Goal: Task Accomplishment & Management: Use online tool/utility

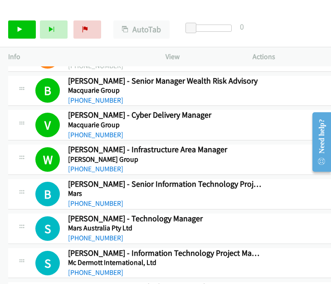
scroll to position [7458, 0]
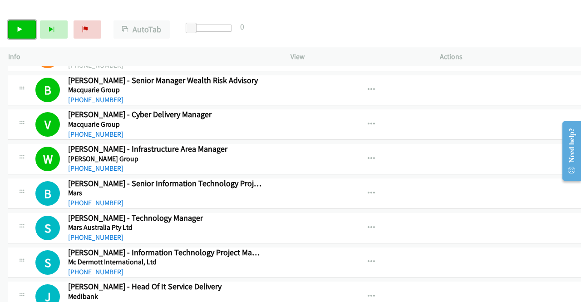
click at [27, 30] on link "Start Calls" at bounding box center [22, 29] width 28 height 18
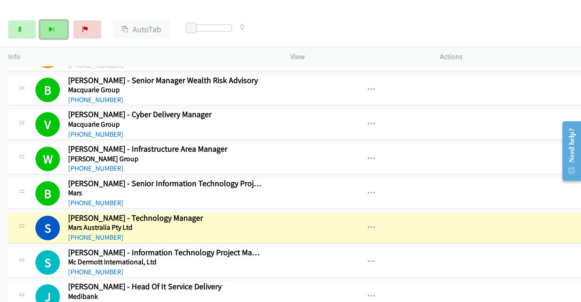
click at [54, 28] on button "Next" at bounding box center [54, 29] width 28 height 18
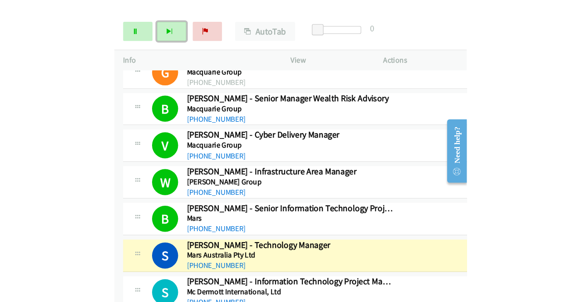
scroll to position [7470, 0]
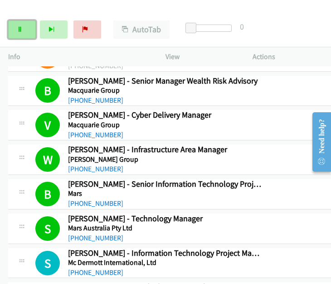
click at [24, 37] on link "Pause" at bounding box center [22, 29] width 28 height 18
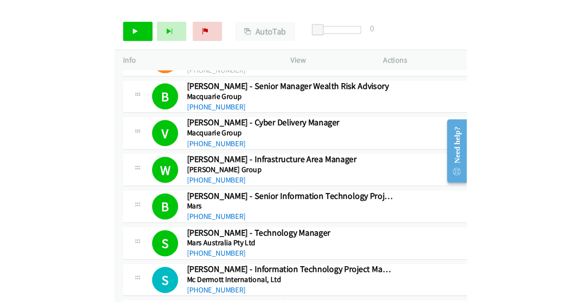
scroll to position [7458, 0]
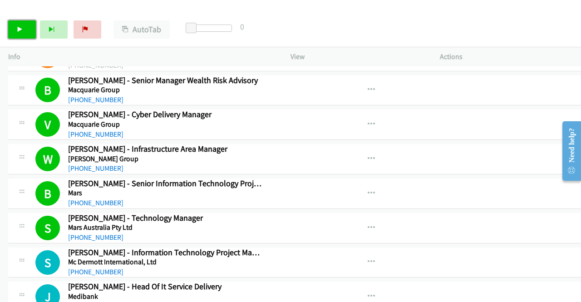
click at [19, 30] on icon at bounding box center [20, 30] width 6 height 6
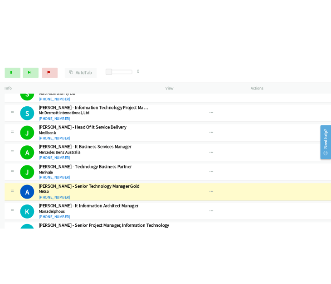
scroll to position [7620, 0]
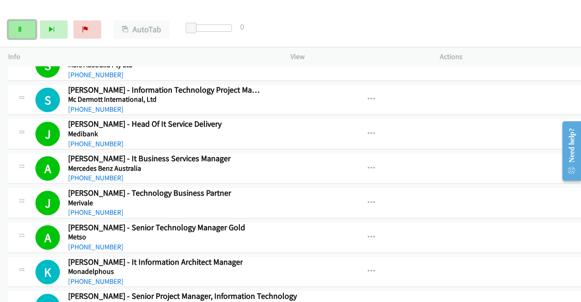
click at [30, 35] on link "Pause" at bounding box center [22, 29] width 28 height 18
click at [331, 234] on icon "button" at bounding box center [371, 237] width 7 height 7
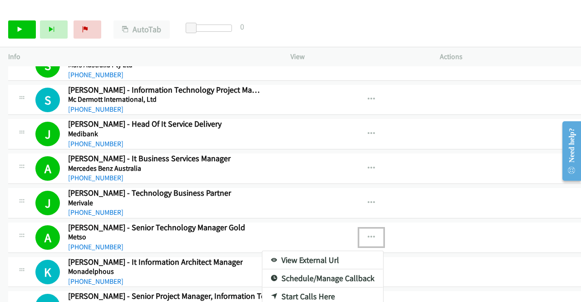
click at [275, 251] on link "View External Url" at bounding box center [322, 260] width 121 height 18
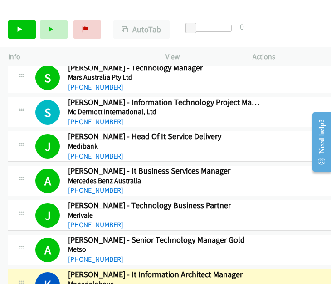
scroll to position [7633, 0]
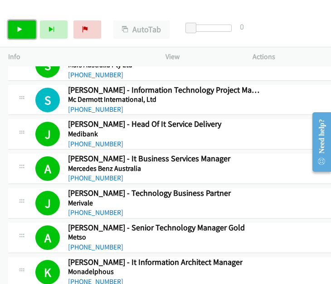
click at [17, 29] on icon at bounding box center [20, 30] width 6 height 6
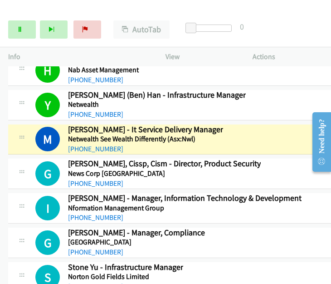
scroll to position [7950, 8]
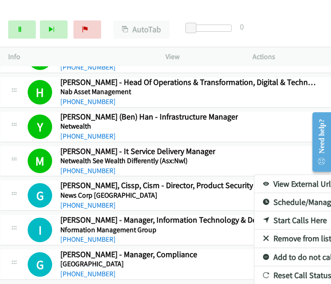
click at [287, 125] on div at bounding box center [165, 142] width 331 height 284
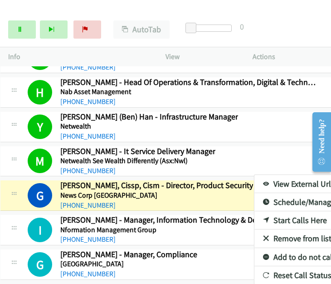
click at [255, 175] on link "View External Url" at bounding box center [315, 184] width 121 height 18
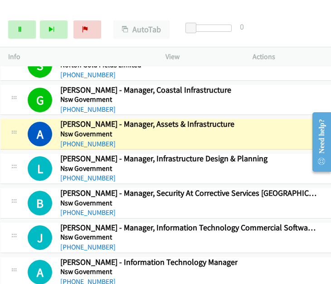
scroll to position [8182, 8]
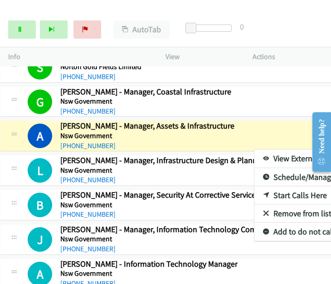
click at [255, 149] on link "View External Url" at bounding box center [315, 158] width 121 height 18
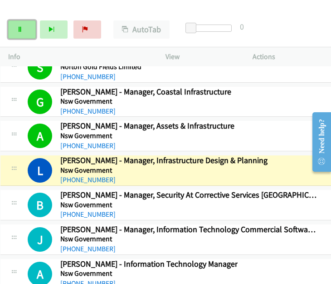
click at [30, 25] on link "Pause" at bounding box center [22, 29] width 28 height 18
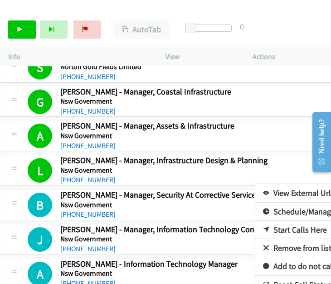
click at [297, 135] on div at bounding box center [165, 142] width 331 height 284
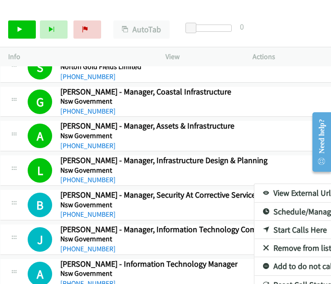
click at [257, 184] on link "View External Url" at bounding box center [315, 193] width 121 height 18
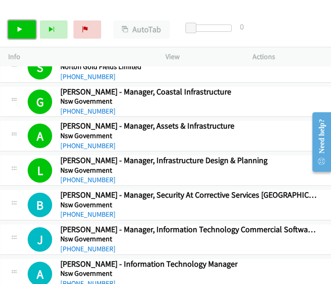
click at [20, 23] on link "Start Calls" at bounding box center [22, 29] width 28 height 18
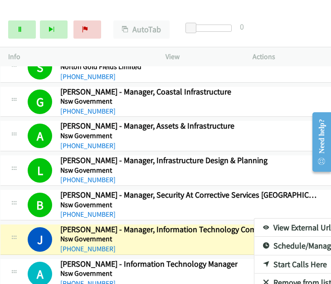
click at [297, 163] on div at bounding box center [165, 142] width 331 height 284
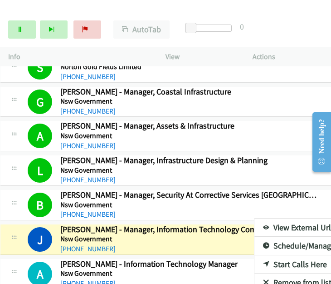
click at [255, 218] on link "View External Url" at bounding box center [315, 227] width 121 height 18
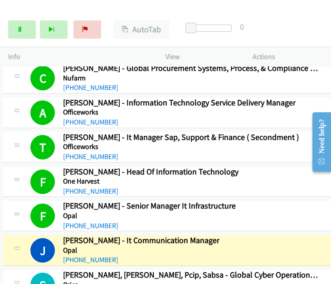
scroll to position [8653, 5]
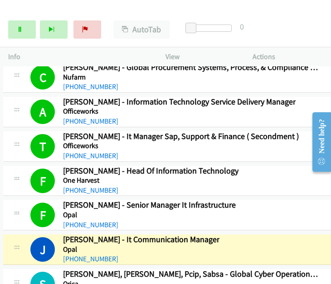
click at [298, 206] on div at bounding box center [165, 142] width 331 height 284
click at [257, 263] on link "View External Url" at bounding box center [317, 272] width 121 height 18
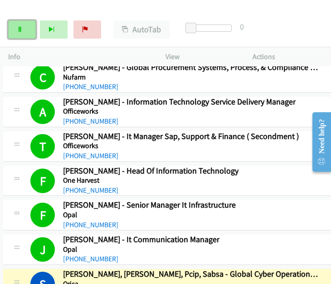
click at [26, 30] on link "Pause" at bounding box center [22, 29] width 28 height 18
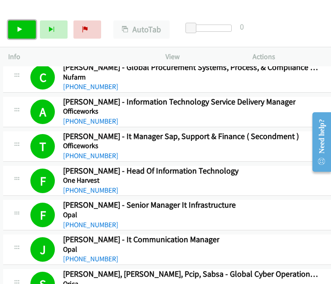
click at [26, 26] on link "Start Calls" at bounding box center [22, 29] width 28 height 18
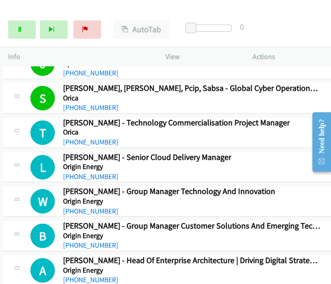
scroll to position [8839, 5]
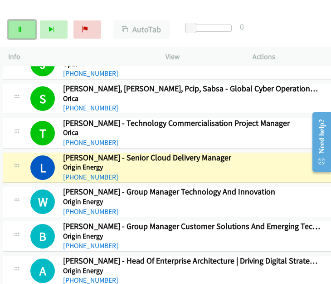
click at [18, 37] on link "Pause" at bounding box center [22, 29] width 28 height 18
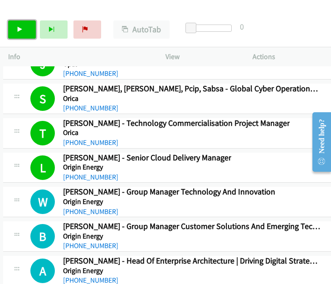
click at [18, 35] on link "Start Calls" at bounding box center [22, 29] width 28 height 18
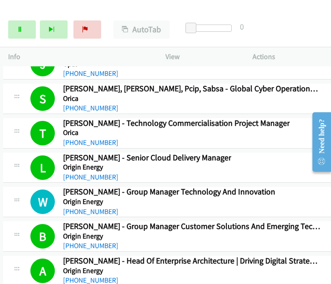
click at [297, 261] on div at bounding box center [165, 142] width 331 height 284
click at [21, 32] on div at bounding box center [165, 142] width 331 height 284
click at [15, 26] on link "Pause" at bounding box center [22, 29] width 28 height 18
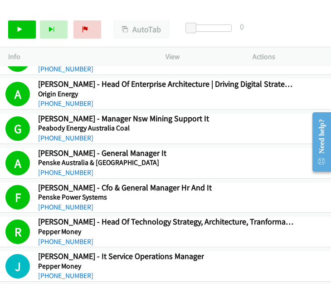
scroll to position [9012, 32]
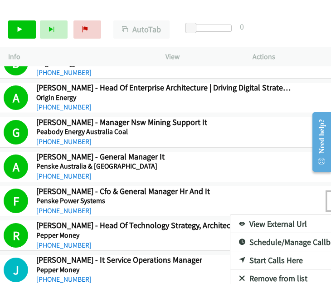
click at [231, 215] on link "View External Url" at bounding box center [291, 224] width 121 height 18
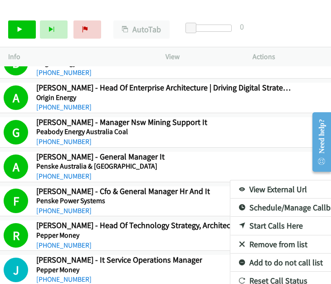
click at [268, 180] on link "View External Url" at bounding box center [291, 189] width 121 height 18
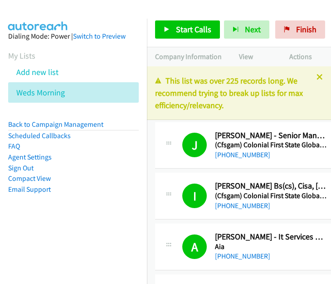
click at [35, 178] on link "Compact View" at bounding box center [29, 178] width 43 height 9
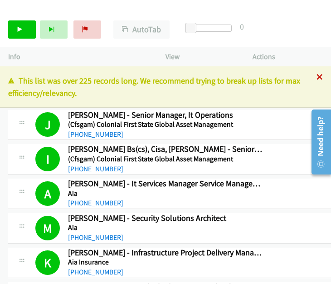
click at [317, 77] on icon at bounding box center [320, 77] width 6 height 6
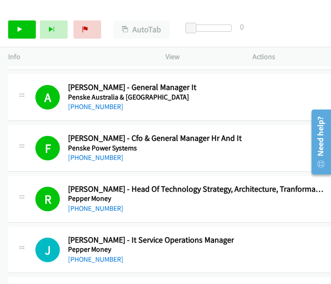
scroll to position [9668, 0]
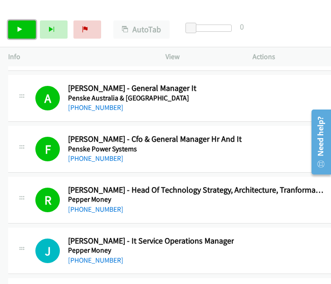
click at [30, 31] on link "Start Calls" at bounding box center [22, 29] width 28 height 18
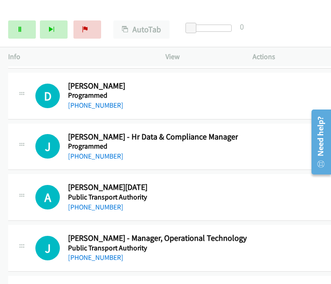
scroll to position [9986, 0]
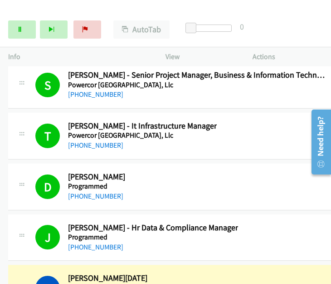
click at [242, 273] on div "A Callback Scheduled Aarthy Raja Asa - Cso Public Transport Authority Australia…" at bounding box center [180, 288] width 291 height 30
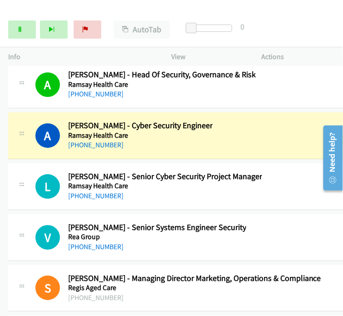
scroll to position [10955, 0]
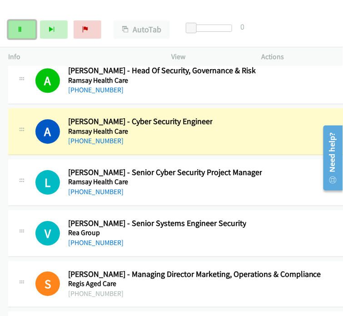
click at [20, 35] on link "Pause" at bounding box center [22, 29] width 28 height 18
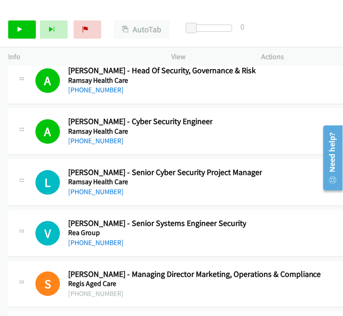
click at [22, 39] on div "Start Calls Pause Next Finish Call Completed AutoTab AutoTab 0" at bounding box center [171, 29] width 343 height 35
click at [25, 21] on link "Start Calls" at bounding box center [22, 29] width 28 height 18
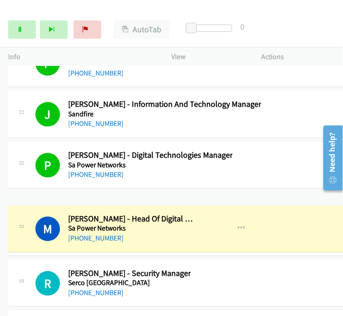
scroll to position [11480, 18]
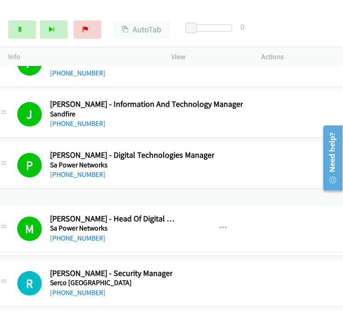
drag, startPoint x: 184, startPoint y: 165, endPoint x: 466, endPoint y: 218, distance: 287.0
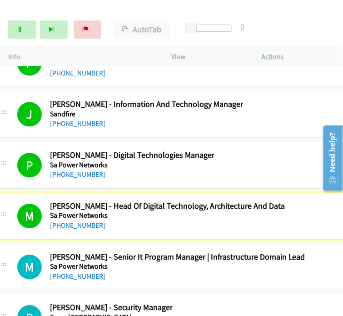
scroll to position [11480, 27]
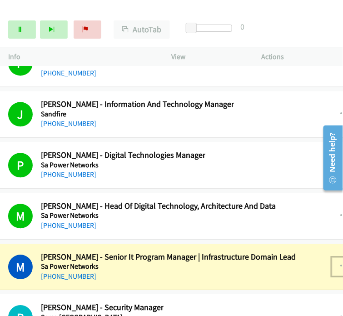
click at [331, 263] on icon "button" at bounding box center [344, 266] width 7 height 7
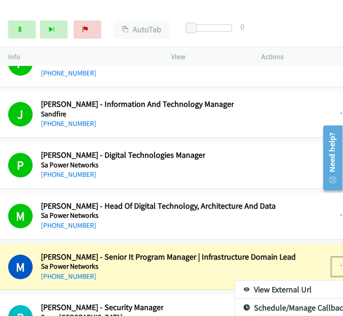
click at [235, 281] on link "View External Url" at bounding box center [295, 290] width 121 height 18
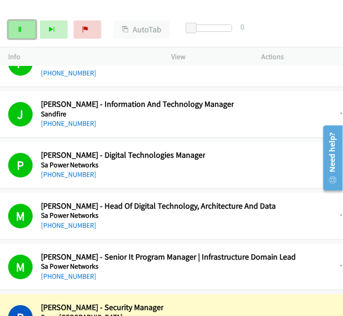
click at [21, 30] on icon at bounding box center [20, 30] width 6 height 6
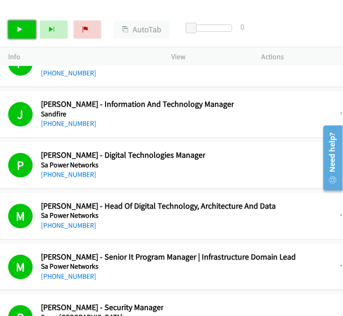
click at [26, 37] on link "Start Calls" at bounding box center [22, 29] width 28 height 18
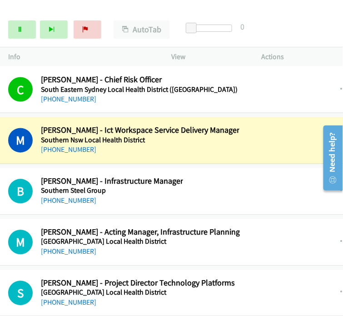
scroll to position [12011, 27]
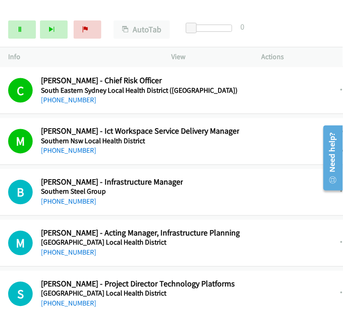
click at [331, 138] on icon "button" at bounding box center [344, 141] width 7 height 7
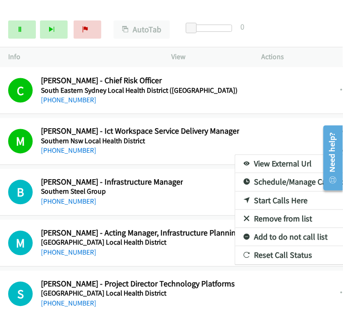
click at [242, 155] on link "View External Url" at bounding box center [295, 164] width 121 height 18
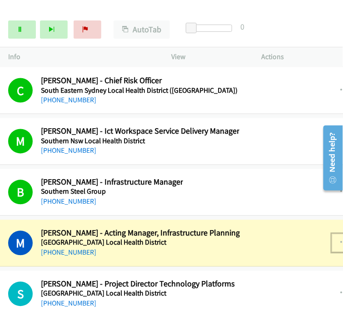
click at [331, 239] on icon "button" at bounding box center [344, 242] width 7 height 7
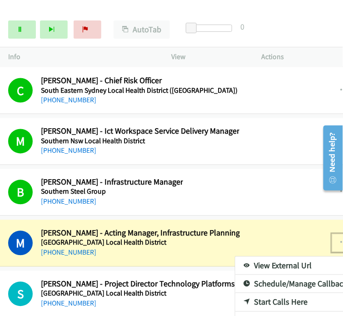
click at [247, 257] on link "View External Url" at bounding box center [295, 266] width 121 height 18
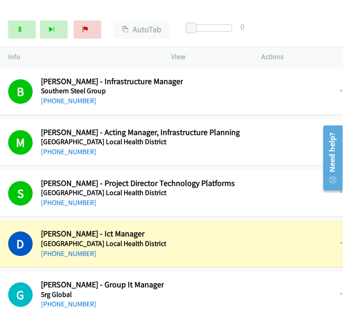
scroll to position [12162, 27]
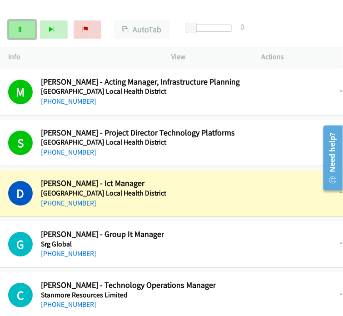
click at [25, 30] on link "Pause" at bounding box center [22, 29] width 28 height 18
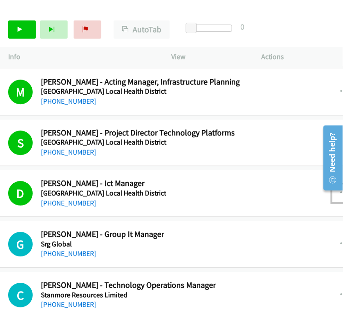
click at [331, 189] on icon "button" at bounding box center [344, 192] width 7 height 7
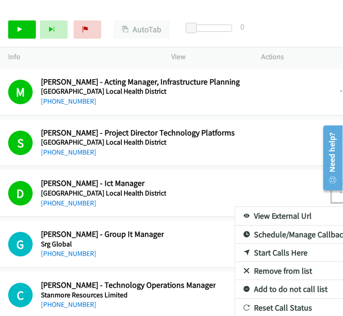
drag, startPoint x: 207, startPoint y: 173, endPoint x: 203, endPoint y: 168, distance: 6.5
click at [235, 207] on link "View External Url" at bounding box center [295, 216] width 121 height 18
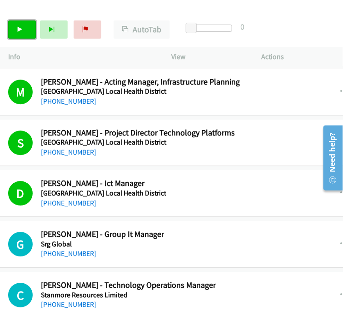
click at [25, 22] on link "Start Calls" at bounding box center [22, 29] width 28 height 18
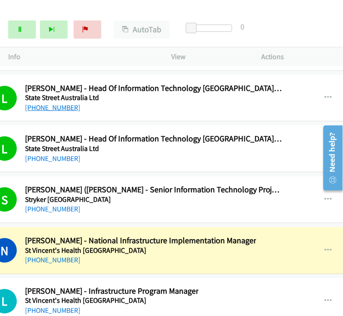
scroll to position [12461, 44]
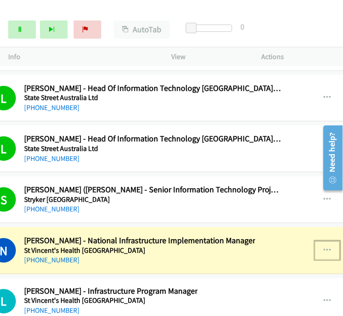
click at [324, 247] on icon "button" at bounding box center [327, 250] width 7 height 7
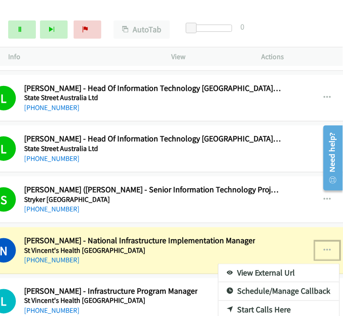
click at [218, 264] on link "View External Url" at bounding box center [278, 273] width 121 height 18
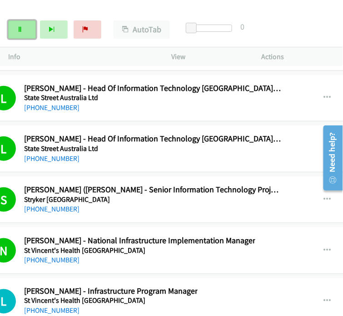
click at [29, 23] on link "Pause" at bounding box center [22, 29] width 28 height 18
click at [99, 278] on div "L Callback Scheduled Lee Pinchbeck - Infrastructure Program Manager St Vincent'…" at bounding box center [274, 301] width 620 height 47
click at [17, 29] on icon at bounding box center [20, 30] width 6 height 6
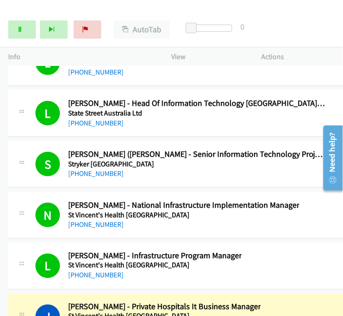
scroll to position [12511, 0]
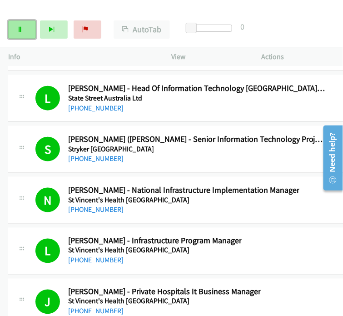
click at [20, 23] on link "Pause" at bounding box center [22, 29] width 28 height 18
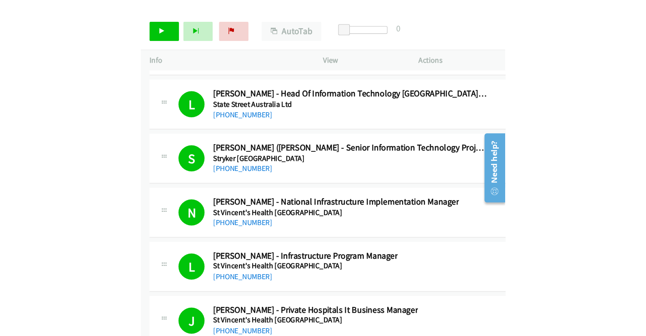
scroll to position [12562, 0]
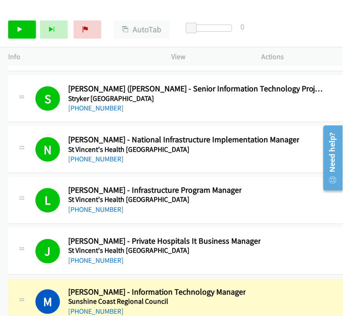
drag, startPoint x: 293, startPoint y: 257, endPoint x: 299, endPoint y: 258, distance: 5.5
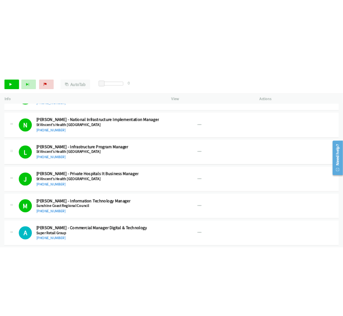
scroll to position [12605, 0]
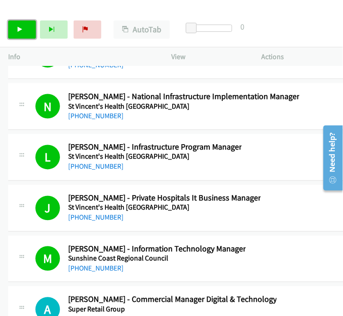
click at [27, 32] on link "Start Calls" at bounding box center [22, 29] width 28 height 18
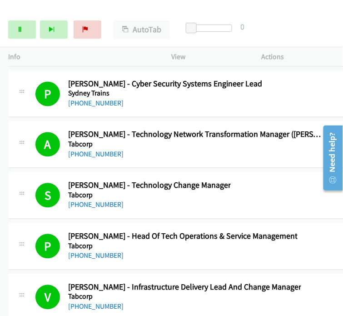
scroll to position [13378, 0]
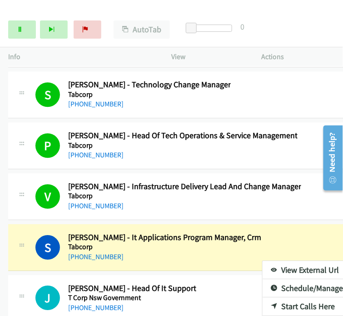
click at [262, 261] on link "View External Url" at bounding box center [322, 270] width 121 height 18
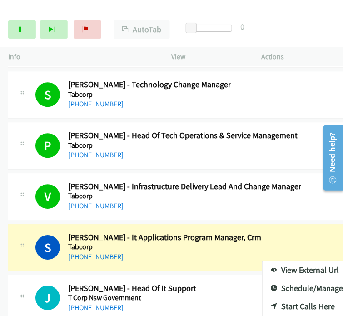
click at [262, 261] on link "View External Url" at bounding box center [322, 270] width 121 height 18
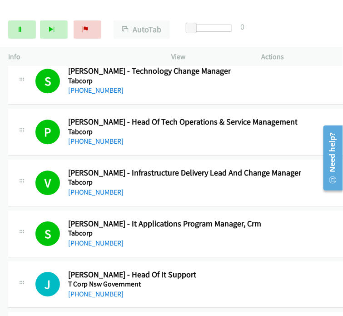
scroll to position [13397, 0]
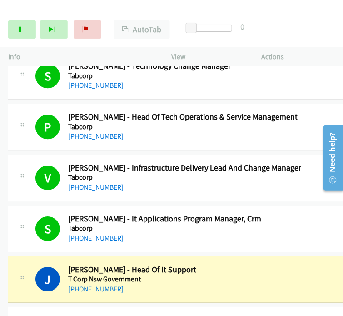
click at [291, 258] on td "J Callback Scheduled Joe Serrao - Head Of It Support T Corp Nsw Government Aust…" at bounding box center [318, 279] width 636 height 51
click at [19, 23] on link "Pause" at bounding box center [22, 29] width 28 height 18
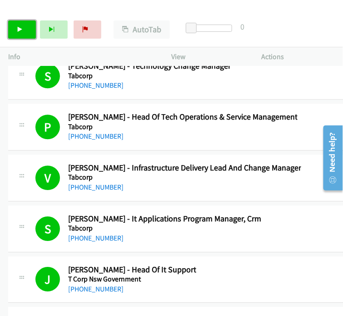
click at [20, 27] on icon at bounding box center [20, 30] width 6 height 6
click at [21, 29] on icon at bounding box center [20, 30] width 6 height 6
click at [24, 30] on link "Start Calls" at bounding box center [22, 29] width 28 height 18
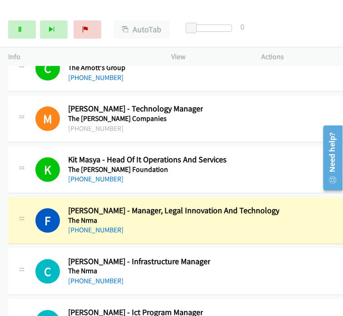
scroll to position [14116, 0]
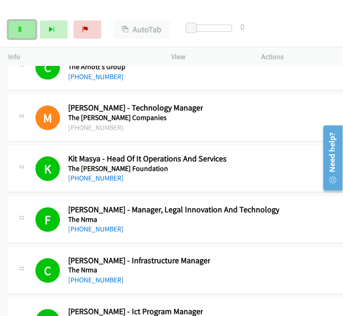
click at [26, 28] on link "Pause" at bounding box center [22, 29] width 28 height 18
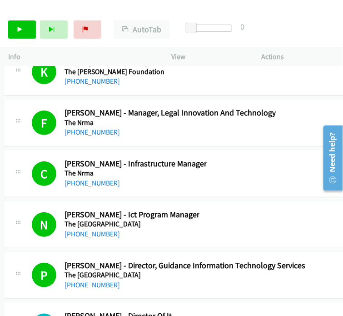
scroll to position [14223, 9]
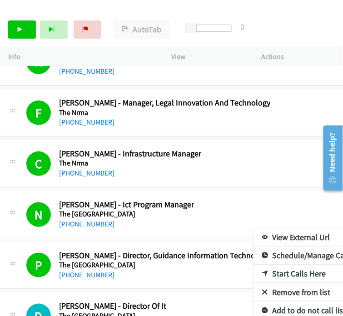
click at [253, 228] on link "View External Url" at bounding box center [313, 237] width 121 height 18
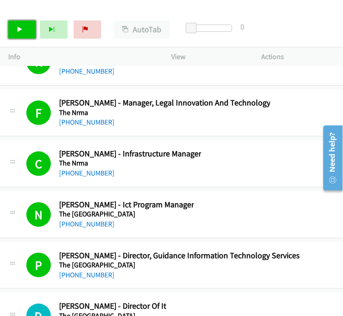
drag, startPoint x: 19, startPoint y: 30, endPoint x: 23, endPoint y: 38, distance: 8.9
click at [19, 30] on icon at bounding box center [20, 30] width 6 height 6
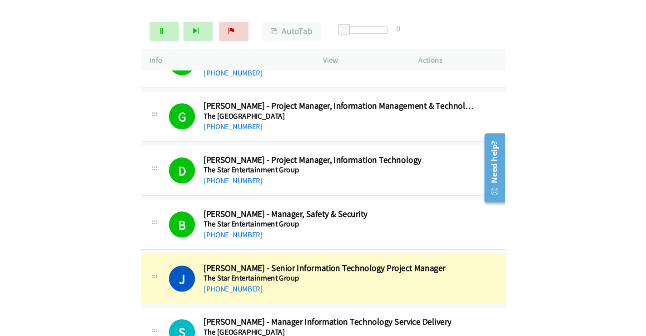
scroll to position [14500, 9]
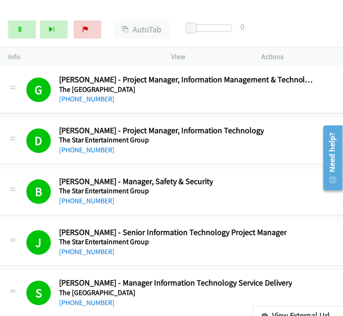
click at [259, 283] on link "View External Url" at bounding box center [313, 316] width 121 height 18
click at [25, 26] on link "Pause" at bounding box center [22, 29] width 28 height 18
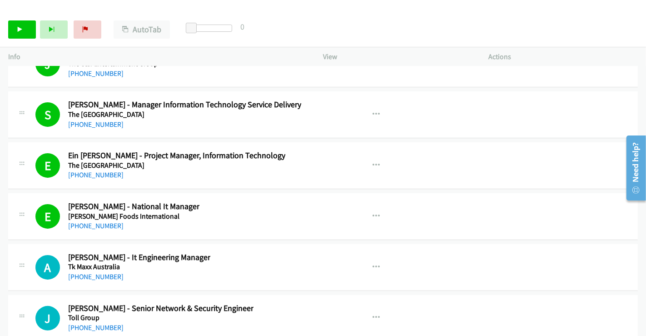
scroll to position [14702, 0]
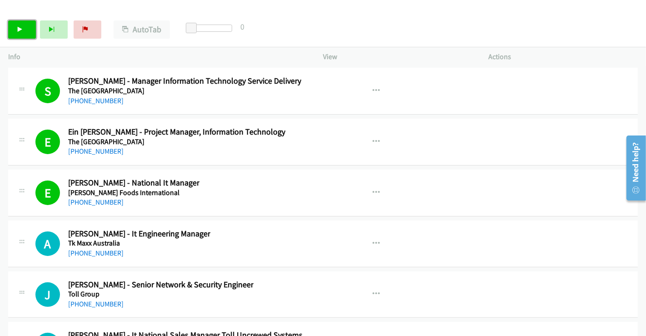
click at [29, 31] on link "Start Calls" at bounding box center [22, 29] width 28 height 18
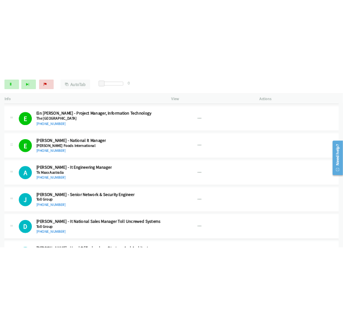
scroll to position [14752, 0]
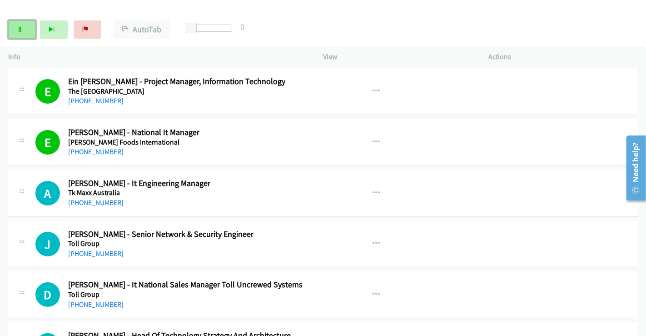
click at [19, 30] on icon at bounding box center [20, 30] width 6 height 6
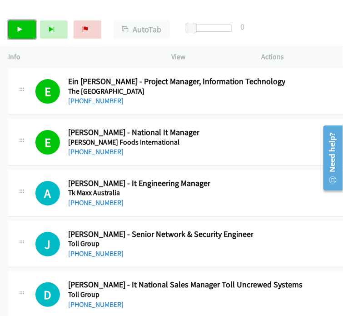
click at [18, 27] on icon at bounding box center [20, 30] width 6 height 6
click at [21, 27] on icon at bounding box center [20, 30] width 6 height 6
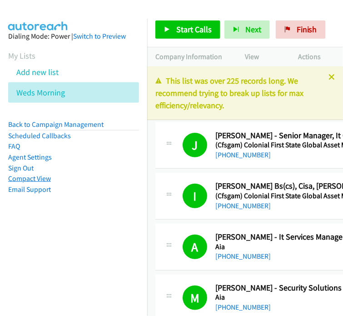
click at [45, 179] on link "Compact View" at bounding box center [29, 178] width 43 height 9
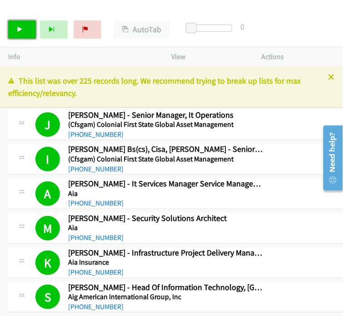
click at [22, 28] on icon at bounding box center [20, 30] width 6 height 6
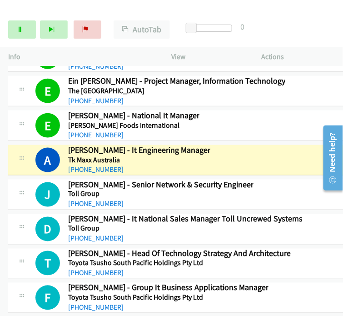
scroll to position [12531, 0]
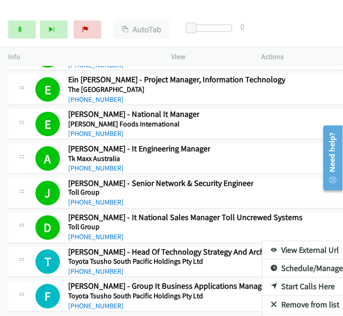
click at [262, 241] on link "View External Url" at bounding box center [322, 250] width 121 height 18
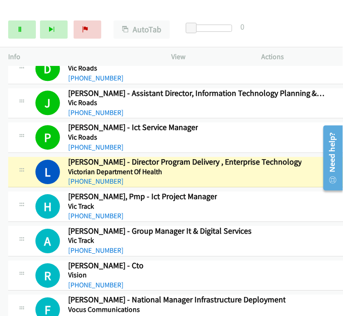
scroll to position [13415, 0]
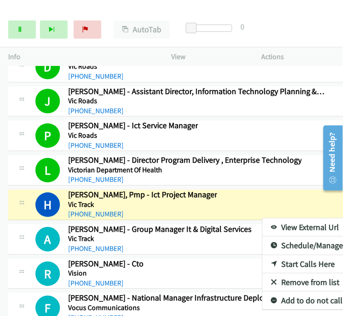
click at [262, 218] on link "View External Url" at bounding box center [322, 227] width 121 height 18
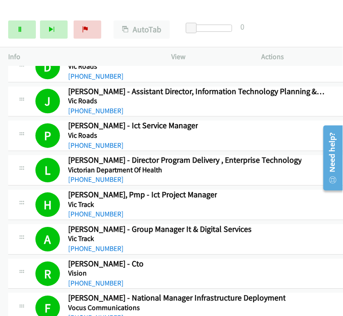
scroll to position [13566, 0]
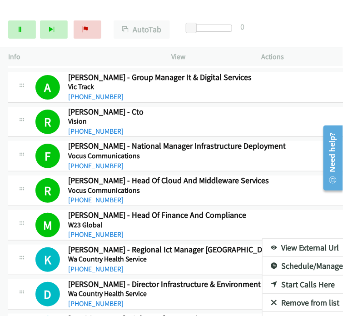
click at [262, 238] on link "View External Url" at bounding box center [322, 247] width 121 height 18
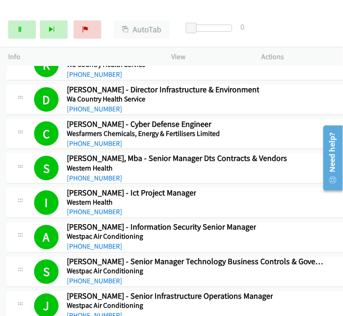
scroll to position [13760, 1]
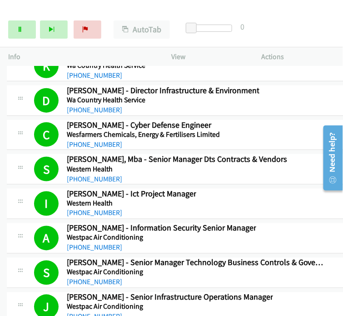
click at [148, 232] on div at bounding box center [171, 158] width 343 height 316
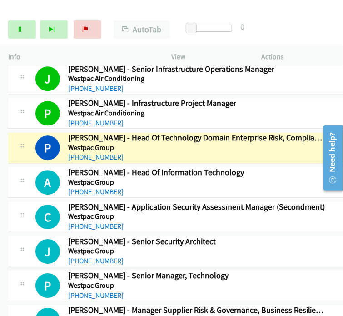
scroll to position [13989, 0]
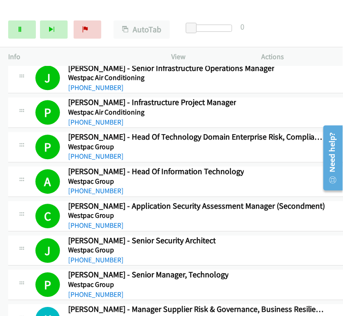
click at [262, 298] on link "View External Url" at bounding box center [322, 307] width 121 height 18
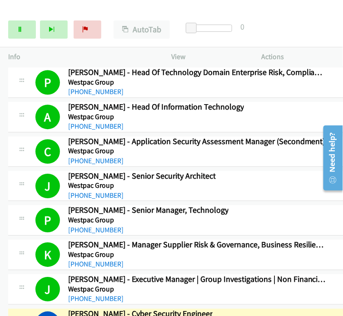
scroll to position [14128, 0]
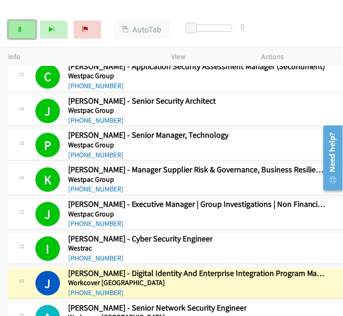
click at [28, 25] on link "Pause" at bounding box center [22, 29] width 28 height 18
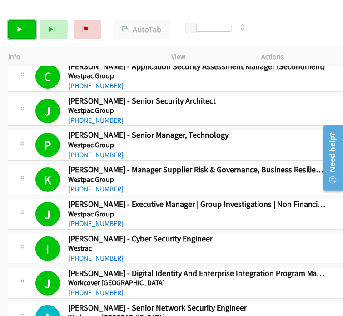
click at [21, 32] on link "Start Calls" at bounding box center [22, 29] width 28 height 18
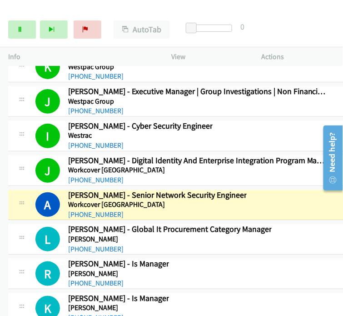
scroll to position [14266, 0]
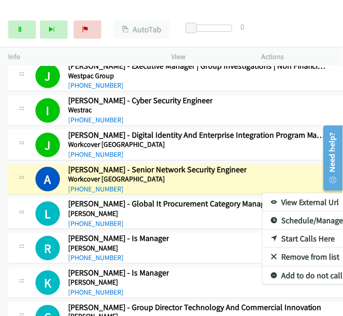
click at [262, 193] on link "View External Url" at bounding box center [322, 202] width 121 height 18
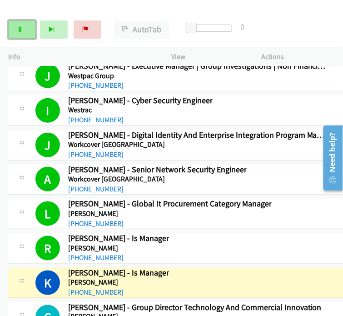
click at [14, 29] on link "Pause" at bounding box center [22, 29] width 28 height 18
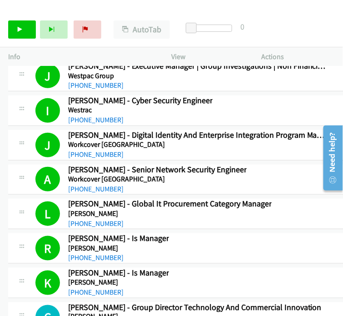
click at [20, 30] on icon at bounding box center [20, 30] width 6 height 6
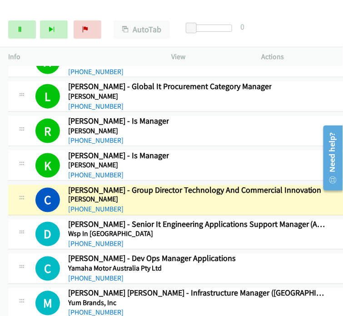
scroll to position [14417, 0]
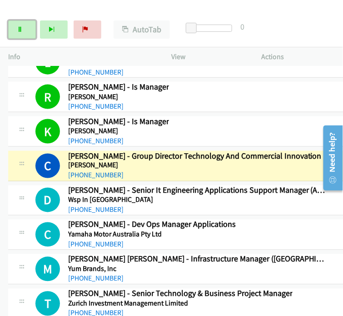
drag, startPoint x: 10, startPoint y: 29, endPoint x: 54, endPoint y: 38, distance: 45.5
click at [10, 29] on link "Pause" at bounding box center [22, 29] width 28 height 18
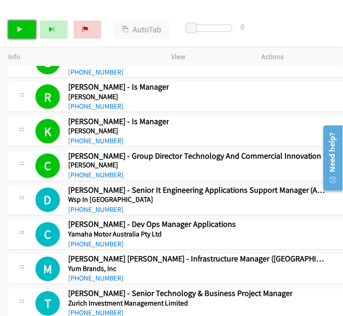
click at [26, 36] on link "Start Calls" at bounding box center [22, 29] width 28 height 18
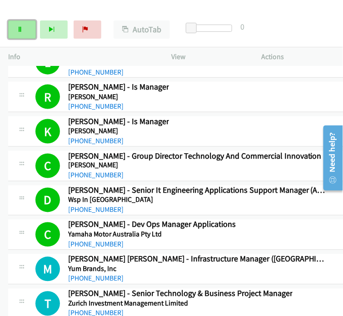
click at [17, 34] on link "Pause" at bounding box center [22, 29] width 28 height 18
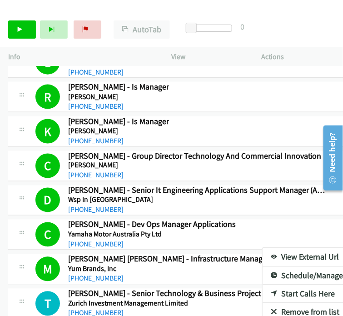
click at [262, 248] on link "View External Url" at bounding box center [322, 257] width 121 height 18
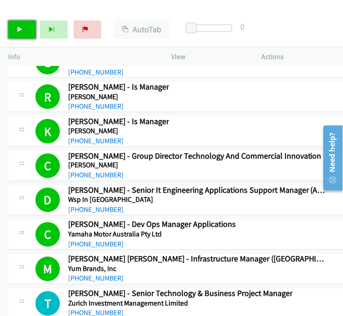
click at [26, 29] on link "Start Calls" at bounding box center [22, 29] width 28 height 18
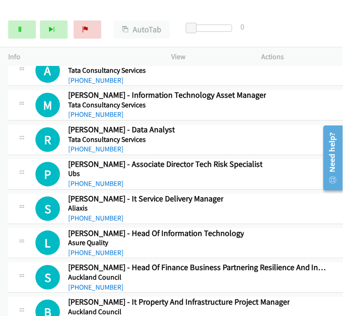
scroll to position [14771, 0]
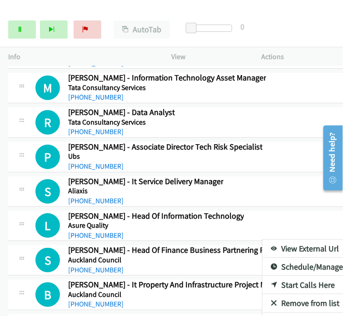
click at [262, 276] on link "Start Calls Here" at bounding box center [322, 285] width 121 height 18
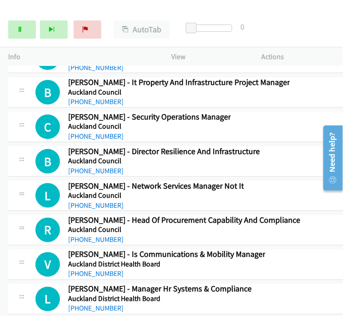
scroll to position [15074, 0]
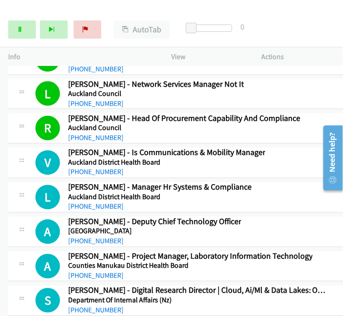
scroll to position [15078, 0]
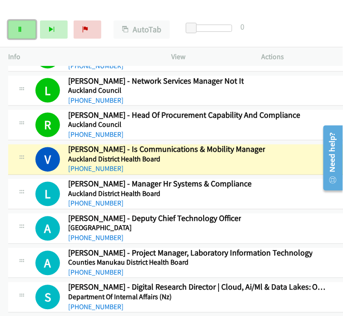
click at [28, 27] on link "Pause" at bounding box center [22, 29] width 28 height 18
